Goal: Navigation & Orientation: Go to known website

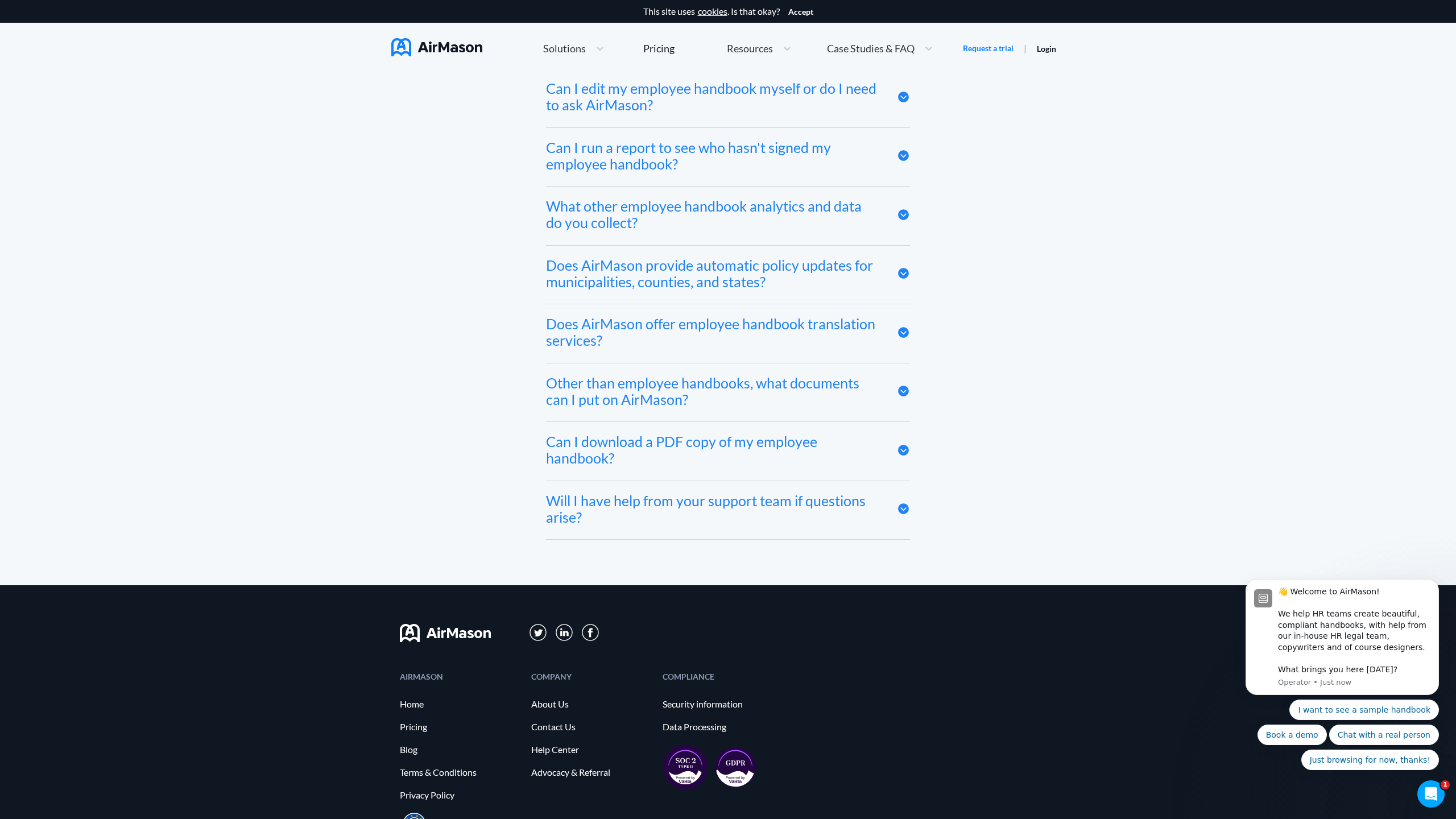
scroll to position [6249, 0]
